Goal: Information Seeking & Learning: Check status

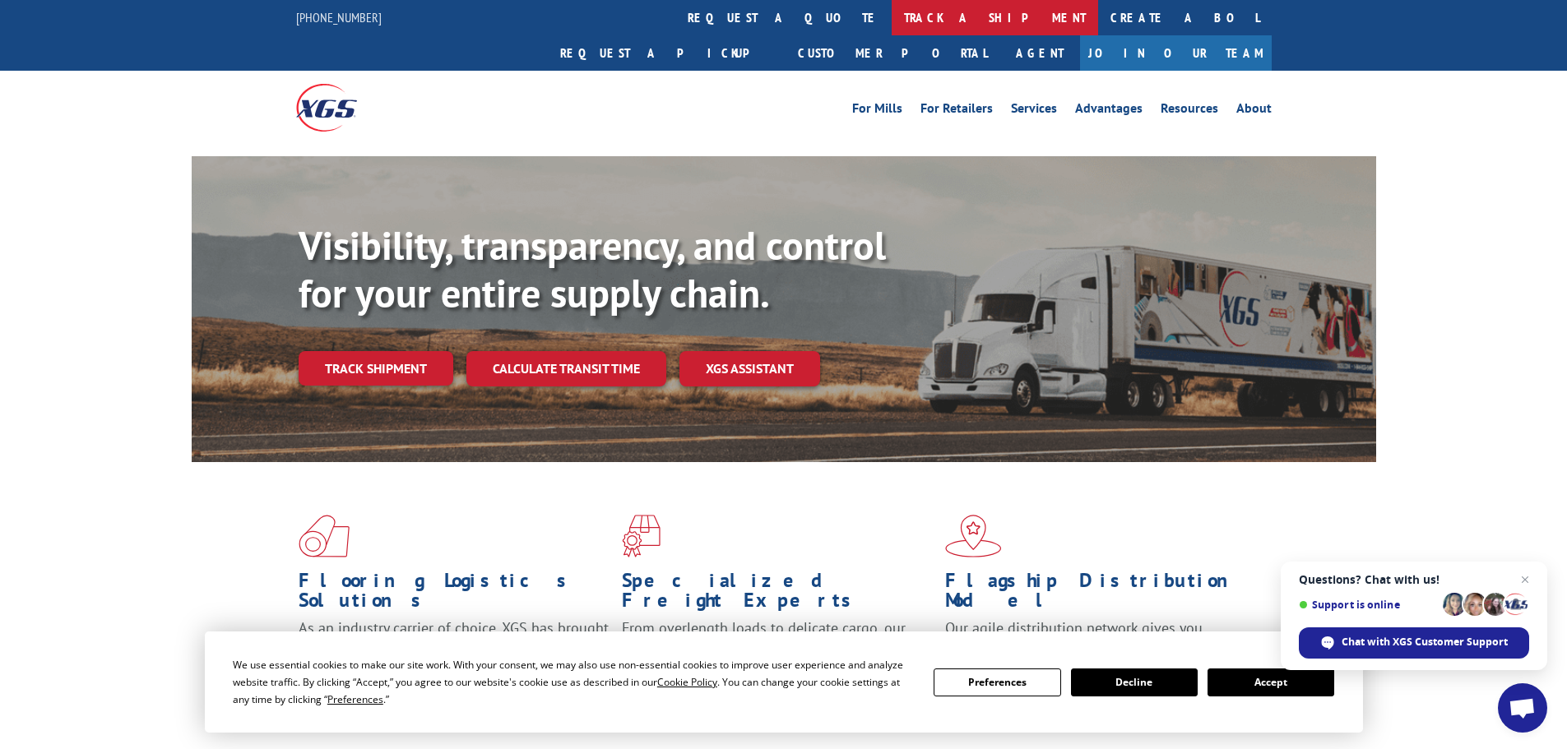
click at [892, 20] on link "track a shipment" at bounding box center [995, 17] width 207 height 35
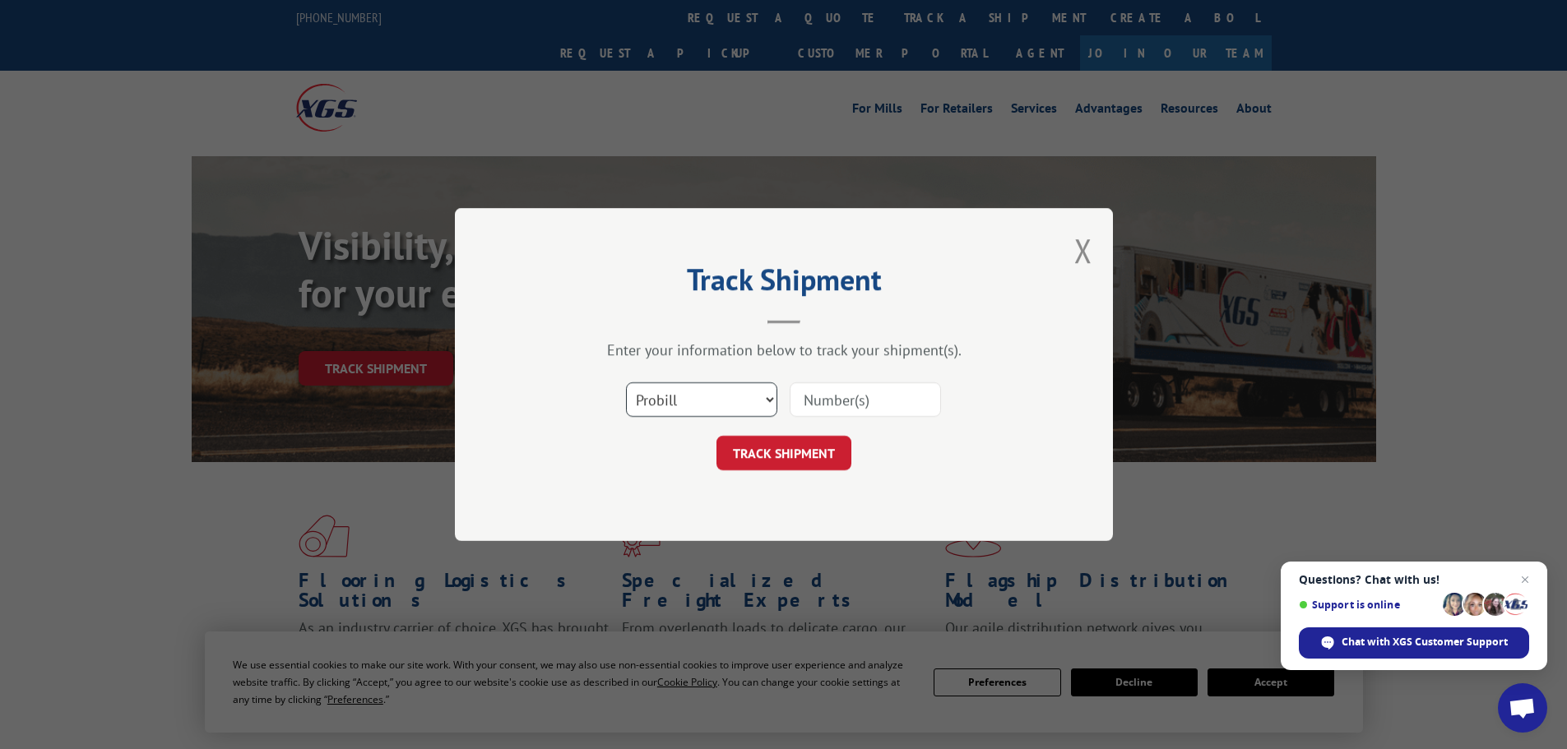
click at [701, 412] on select "Select category... Probill BOL PO" at bounding box center [701, 400] width 151 height 35
select select "bol"
click at [626, 383] on select "Select category... Probill BOL PO" at bounding box center [701, 400] width 151 height 35
click at [845, 406] on input at bounding box center [865, 400] width 151 height 35
paste input "5530756"
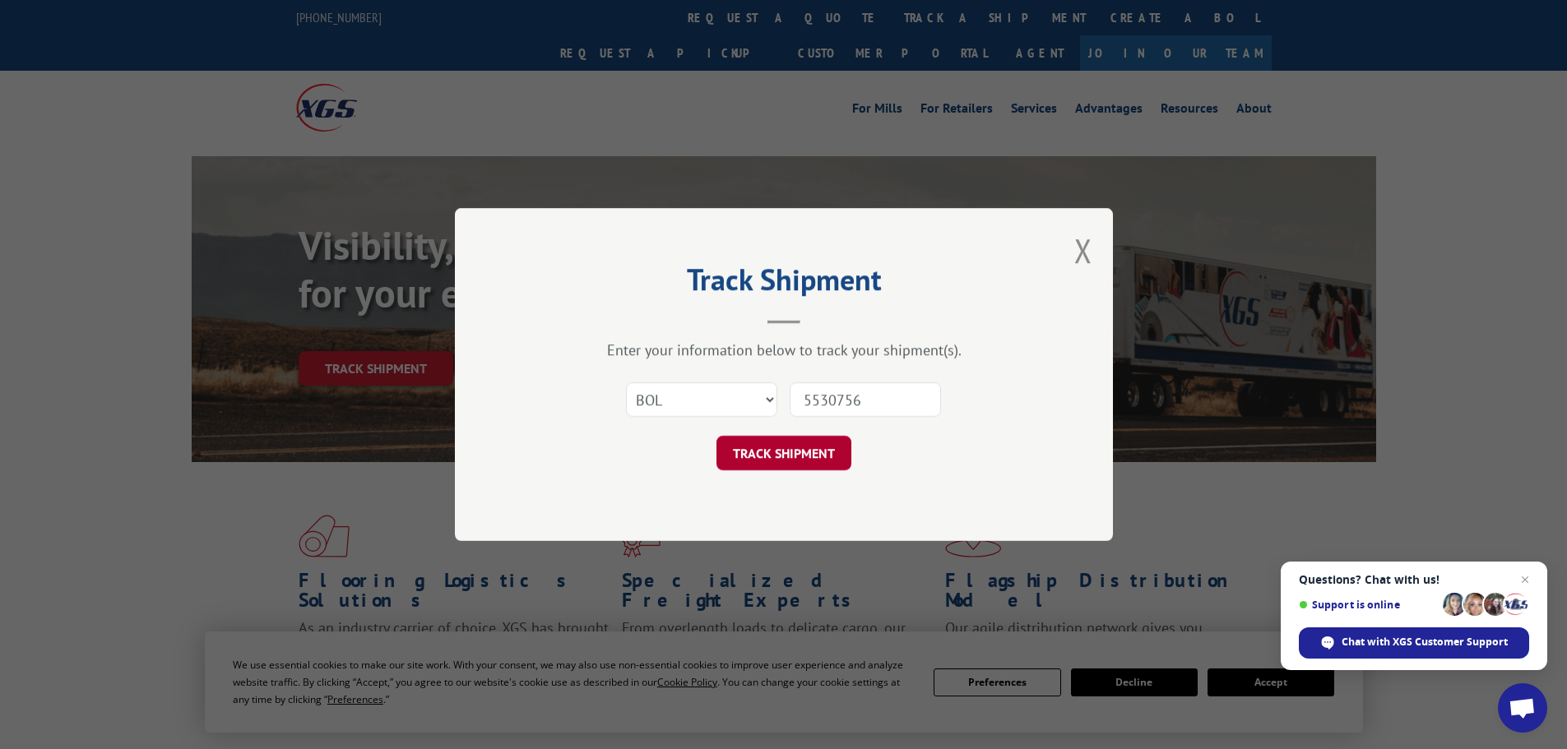
type input "5530756"
click at [787, 450] on button "TRACK SHIPMENT" at bounding box center [784, 453] width 135 height 35
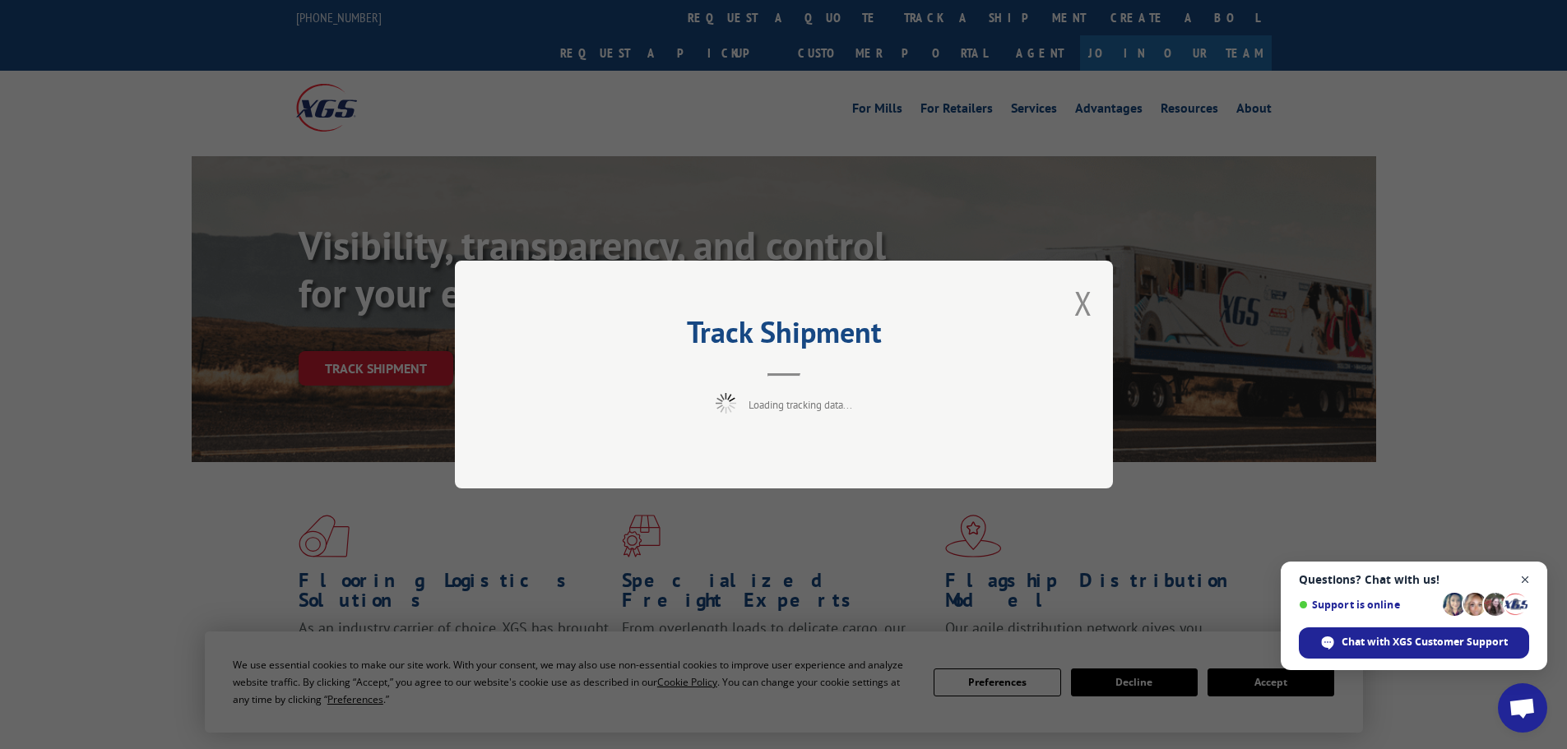
click at [1527, 578] on span "Close chat" at bounding box center [1525, 580] width 21 height 21
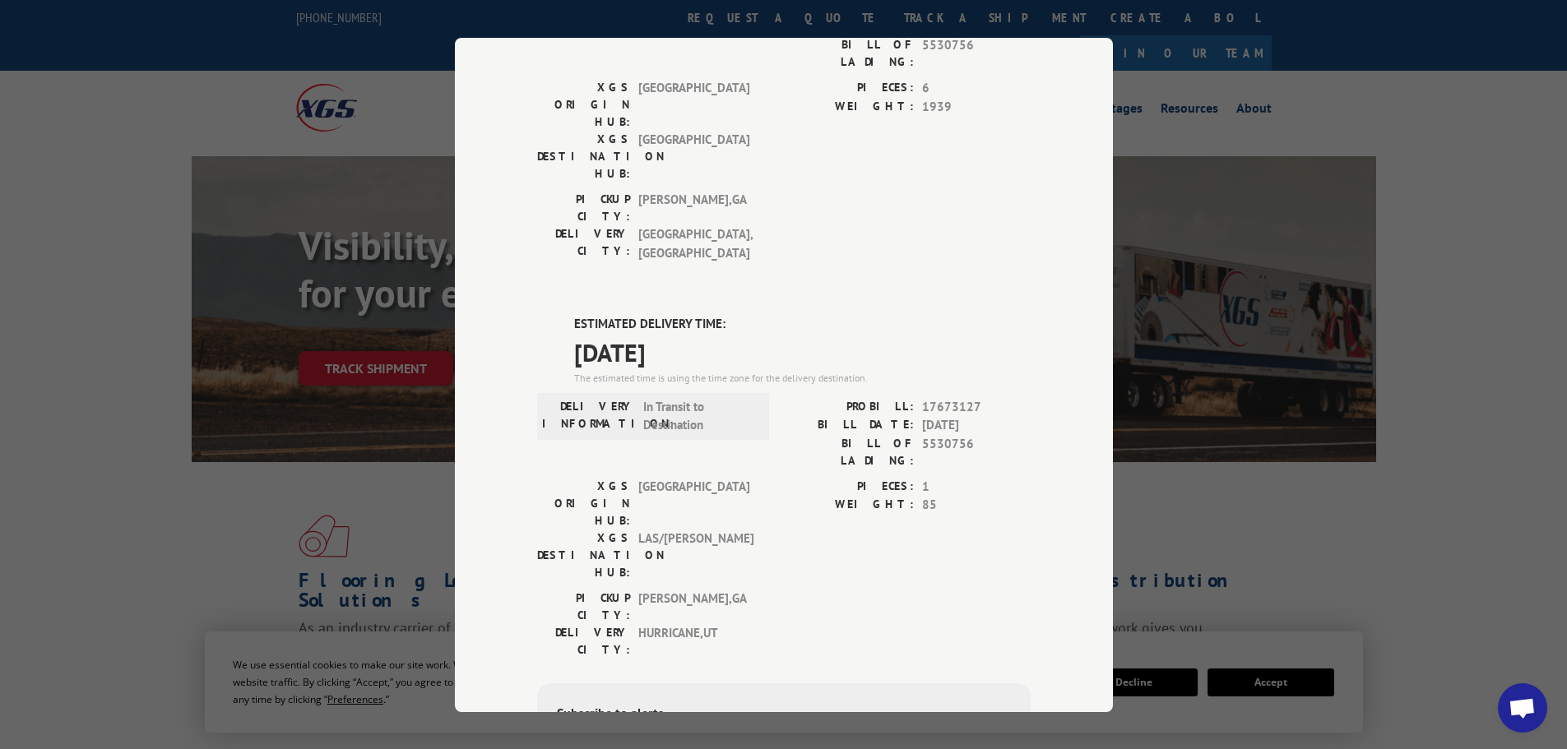
scroll to position [1, 0]
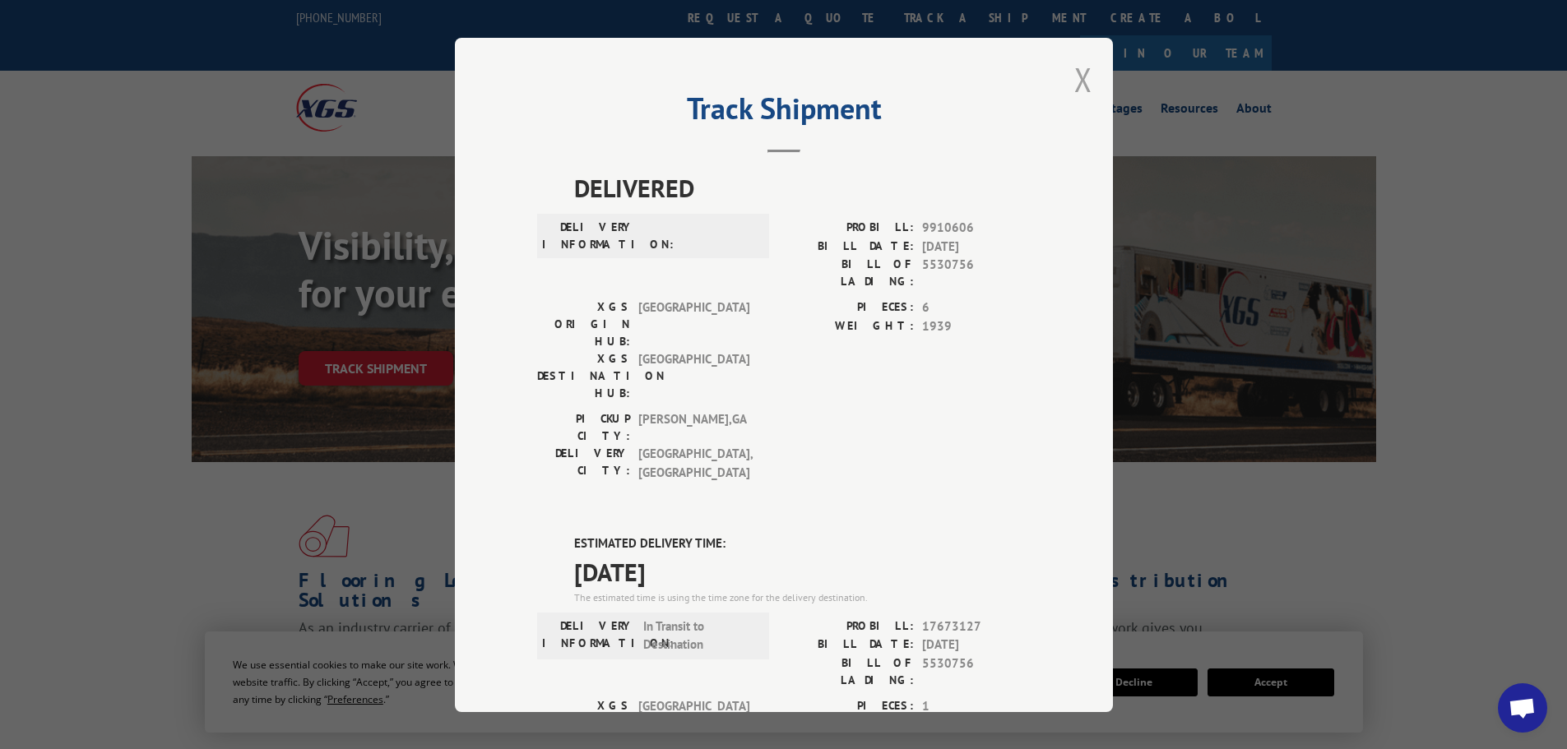
click at [1081, 77] on button "Close modal" at bounding box center [1083, 80] width 18 height 44
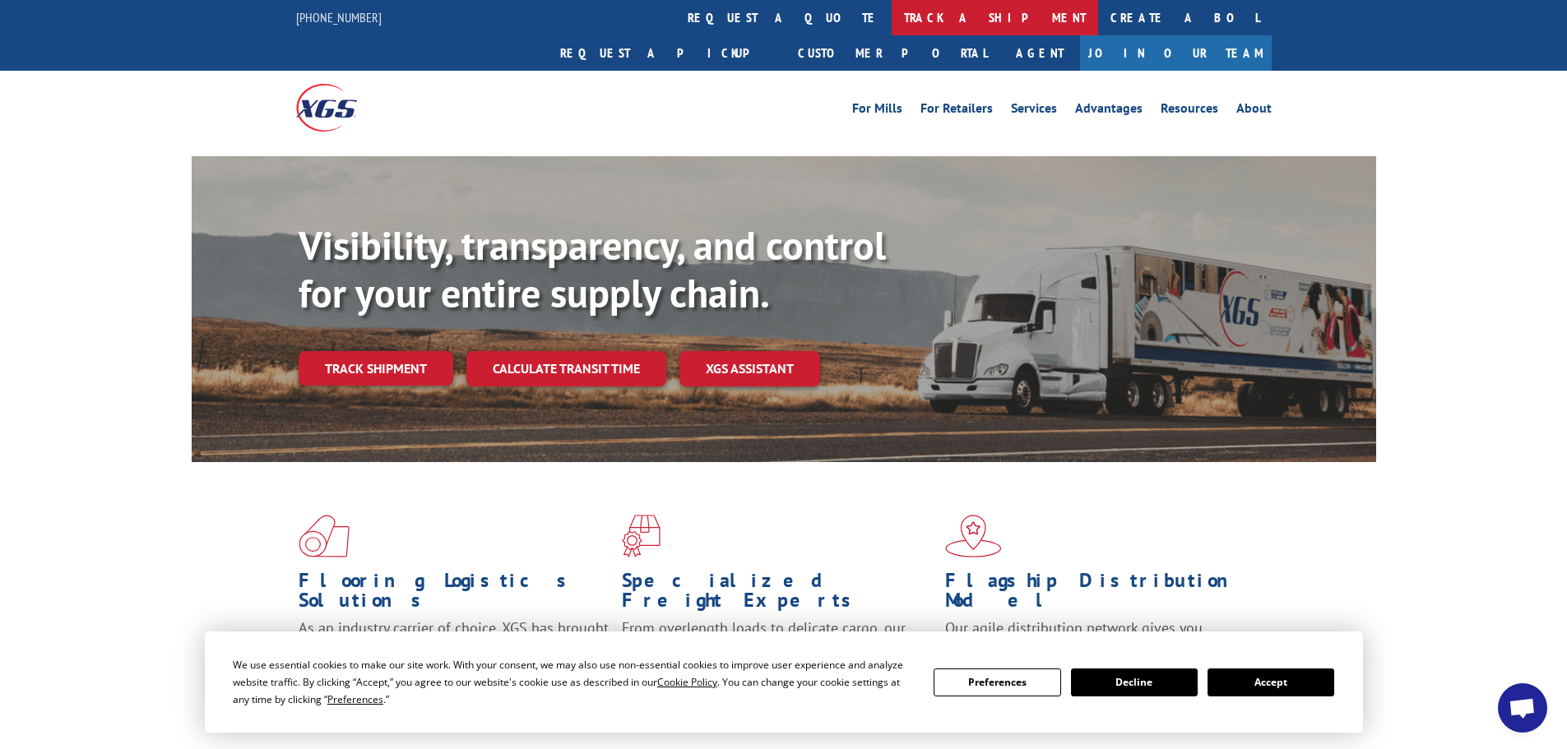
click at [892, 19] on link "track a shipment" at bounding box center [995, 17] width 207 height 35
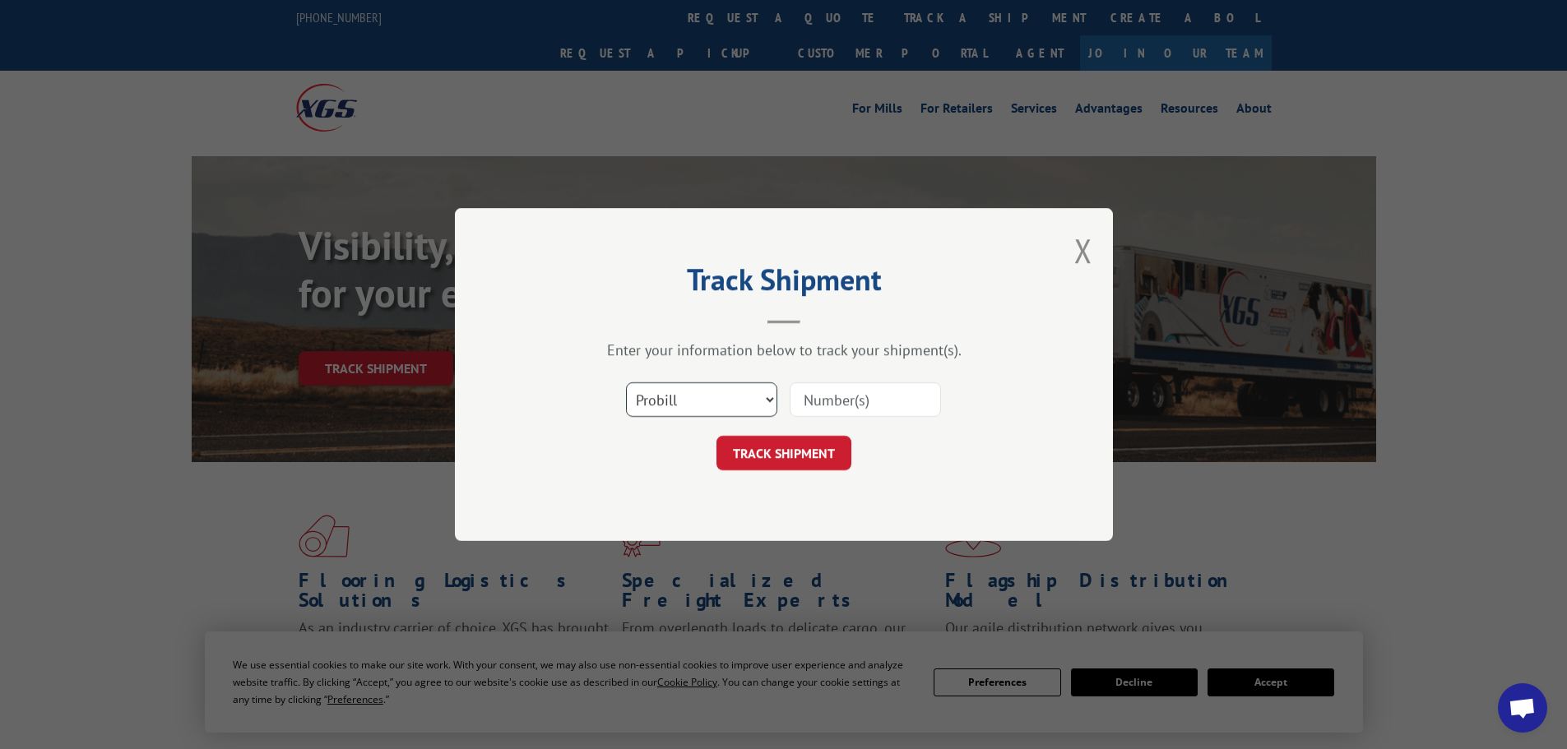
click at [703, 406] on select "Select category... Probill BOL PO" at bounding box center [701, 400] width 151 height 35
select select "bol"
click at [626, 383] on select "Select category... Probill BOL PO" at bounding box center [701, 400] width 151 height 35
click at [843, 400] on input at bounding box center [865, 400] width 151 height 35
paste input "978589"
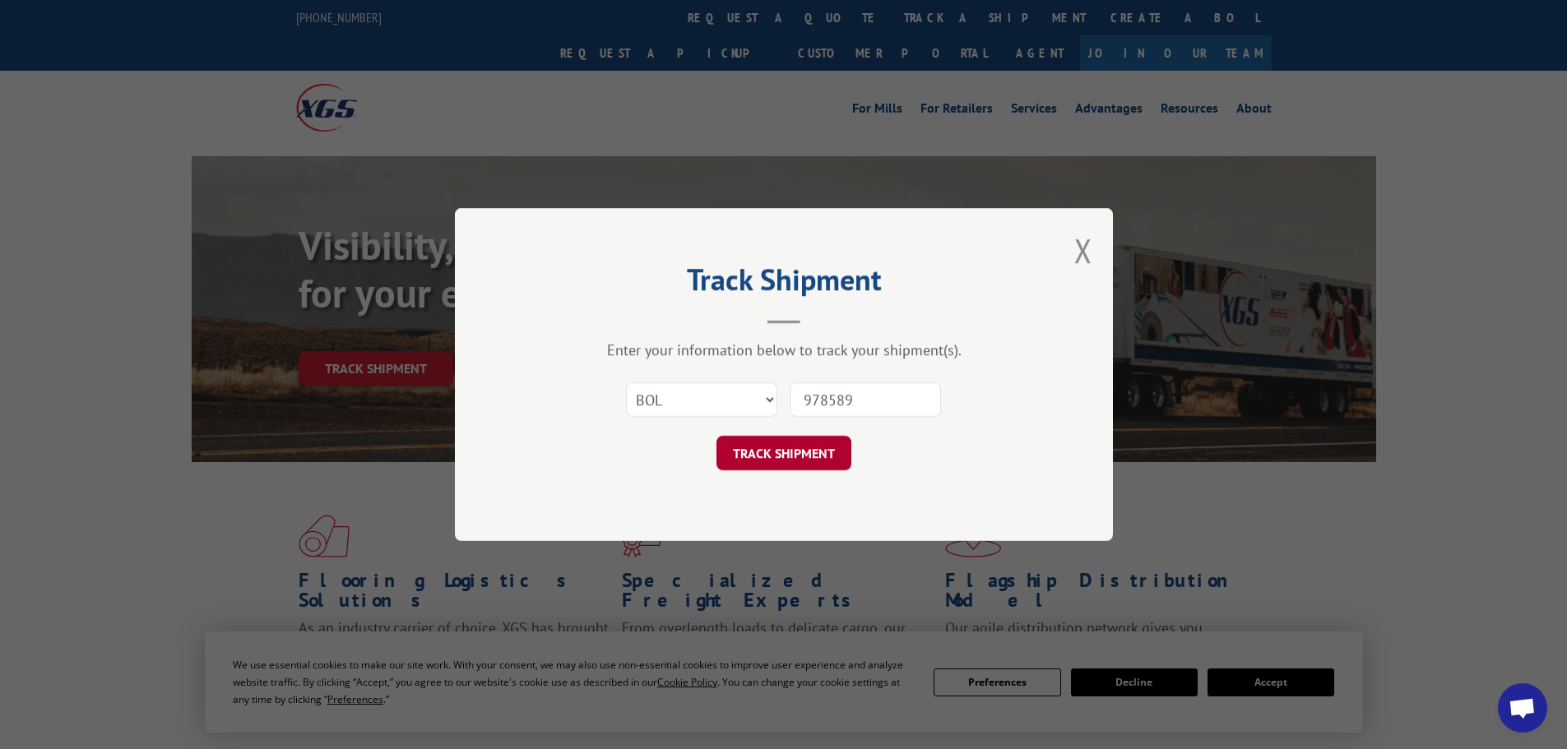
type input "978589"
click at [786, 462] on button "TRACK SHIPMENT" at bounding box center [784, 453] width 135 height 35
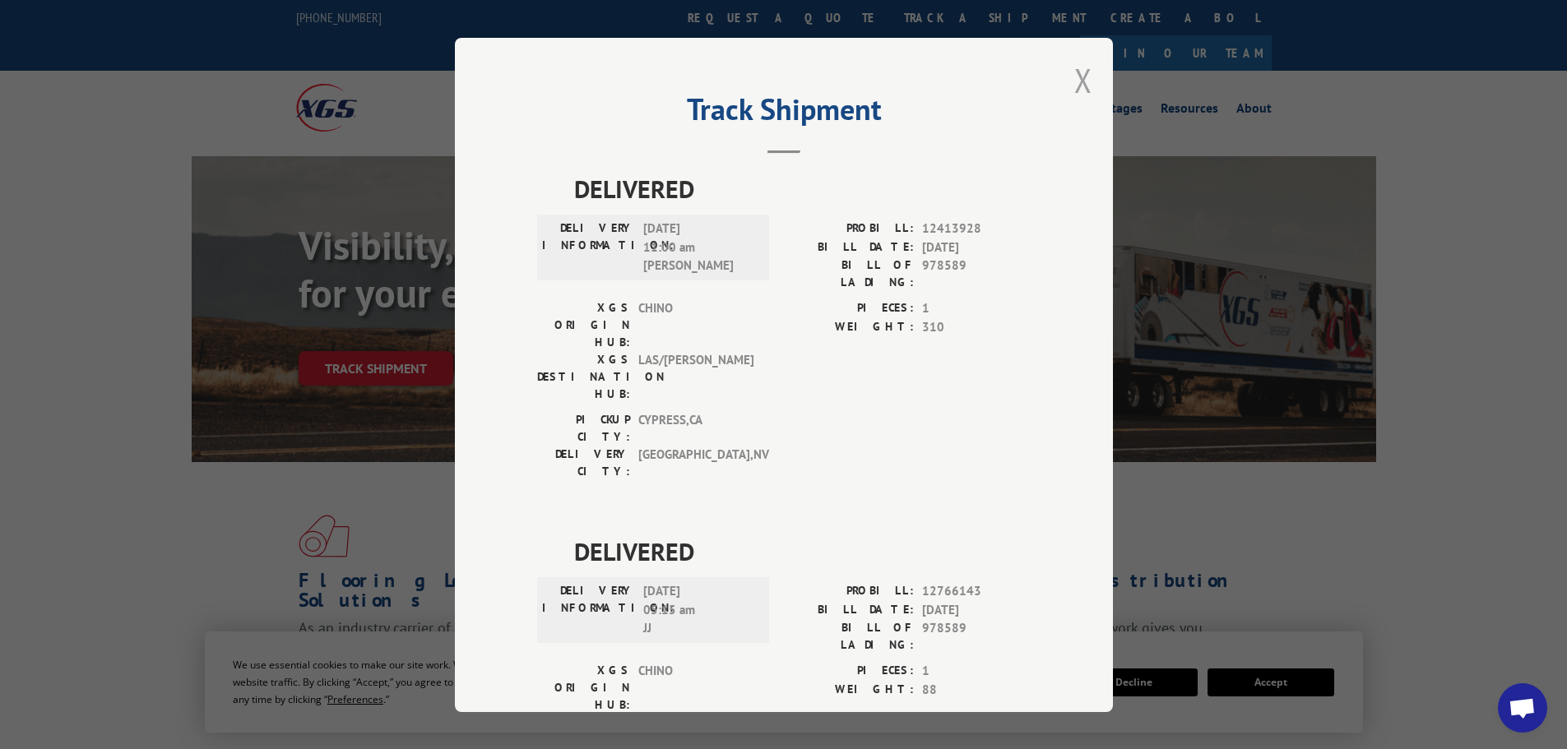
click at [1074, 83] on button "Close modal" at bounding box center [1083, 80] width 18 height 44
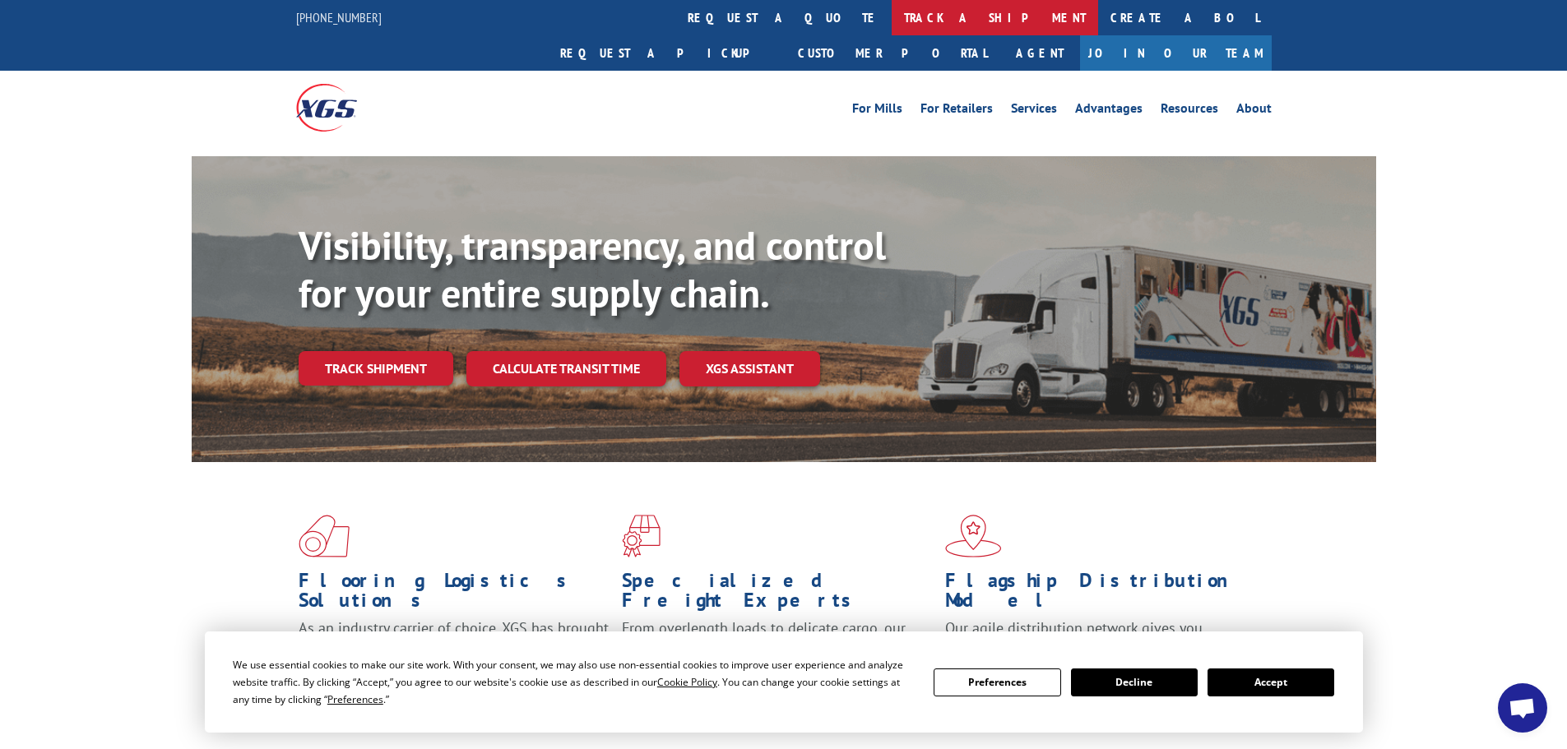
click at [892, 16] on link "track a shipment" at bounding box center [995, 17] width 207 height 35
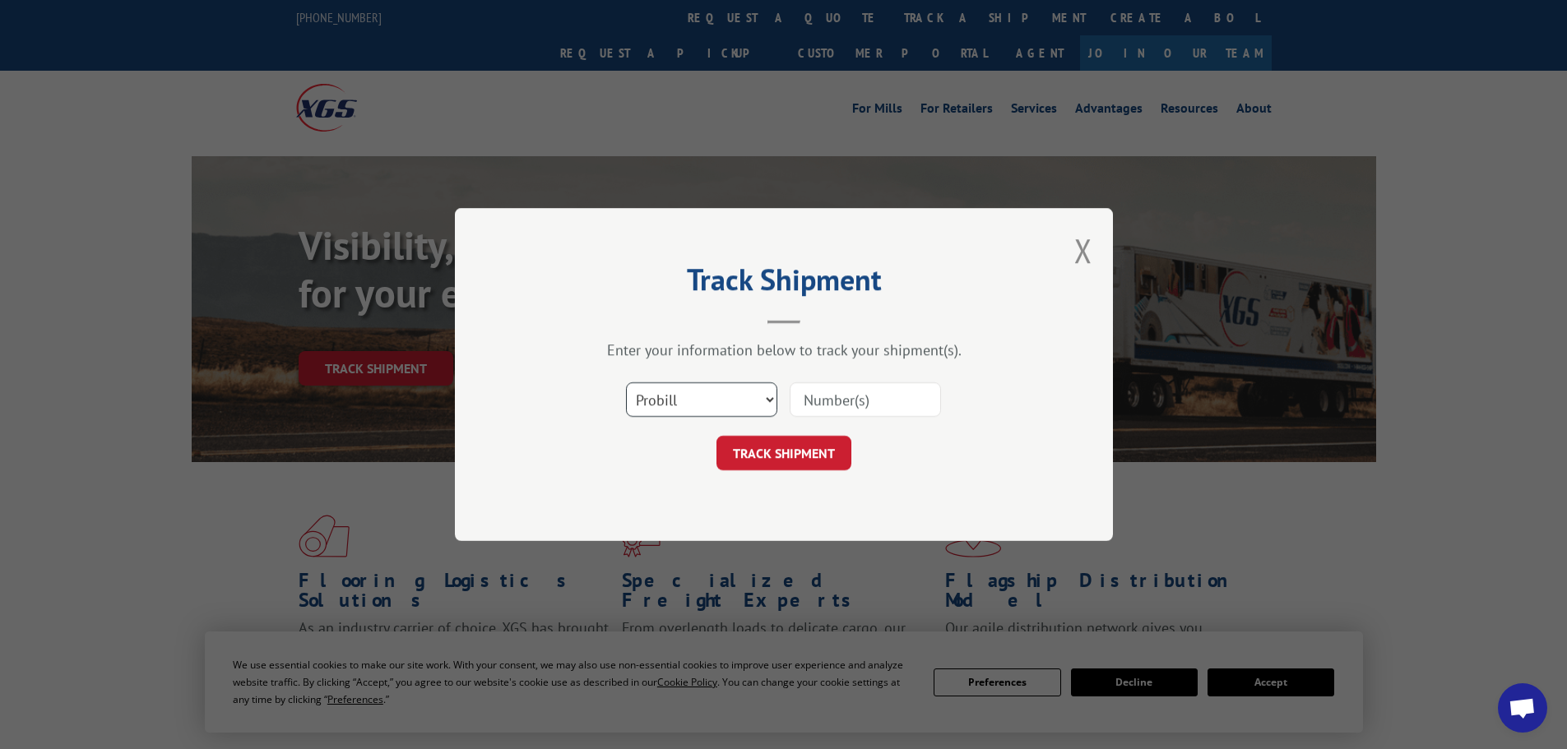
click at [726, 403] on select "Select category... Probill BOL PO" at bounding box center [701, 400] width 151 height 35
select select "bol"
click at [626, 383] on select "Select category... Probill BOL PO" at bounding box center [701, 400] width 151 height 35
click at [798, 414] on input at bounding box center [865, 400] width 151 height 35
paste input "7038747"
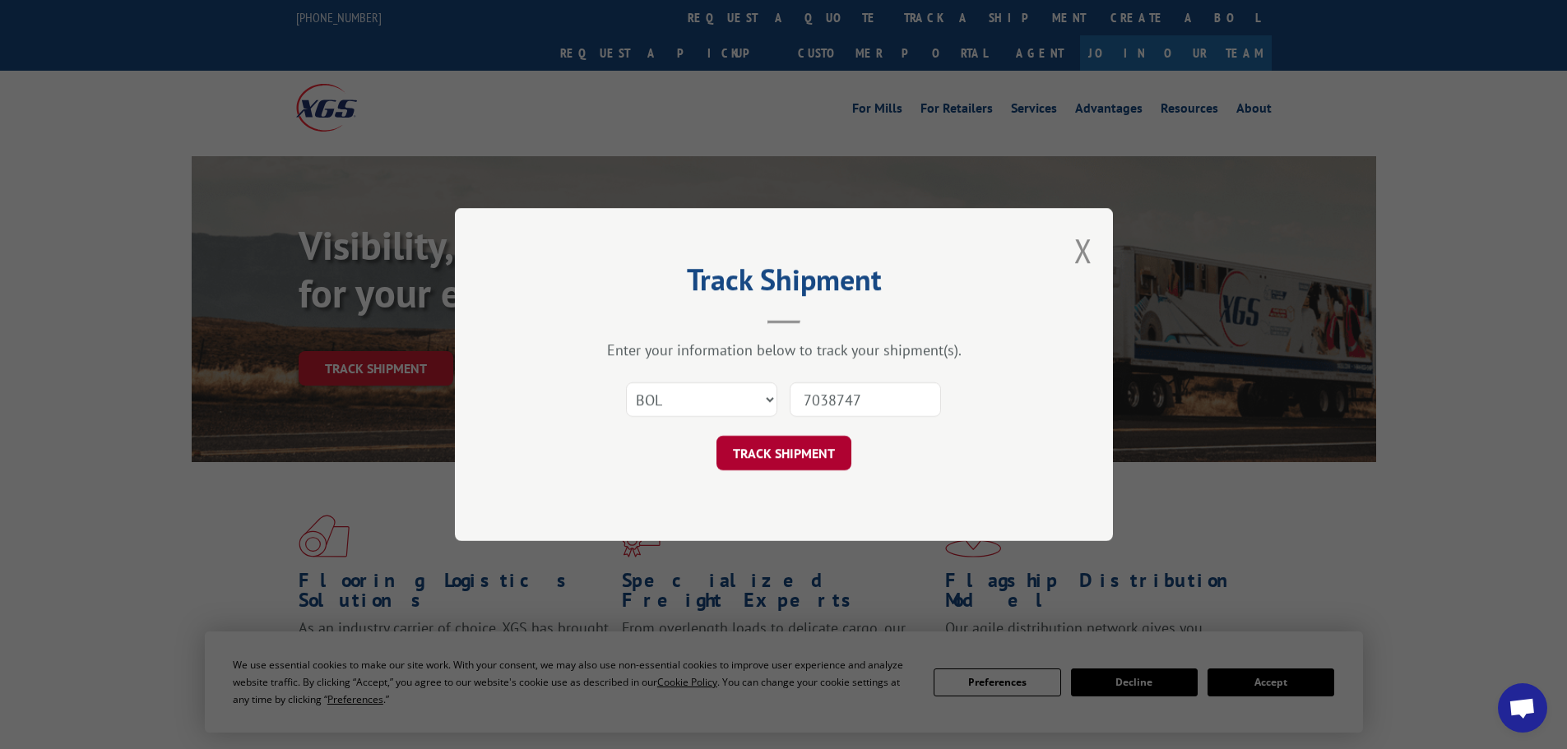
type input "7038747"
click at [793, 460] on button "TRACK SHIPMENT" at bounding box center [784, 453] width 135 height 35
